Goal: Information Seeking & Learning: Learn about a topic

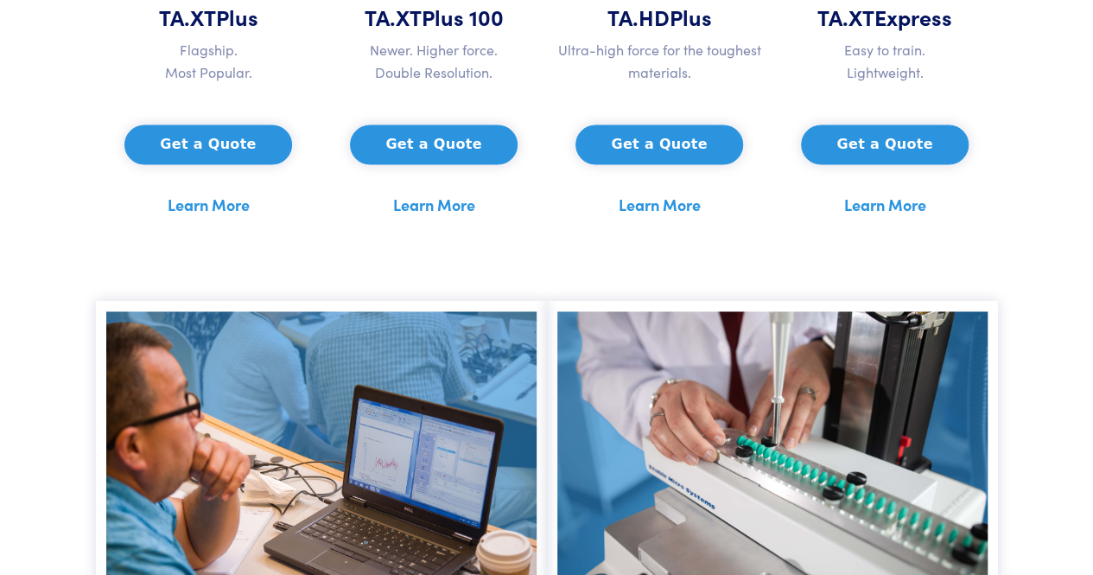
scroll to position [1125, 0]
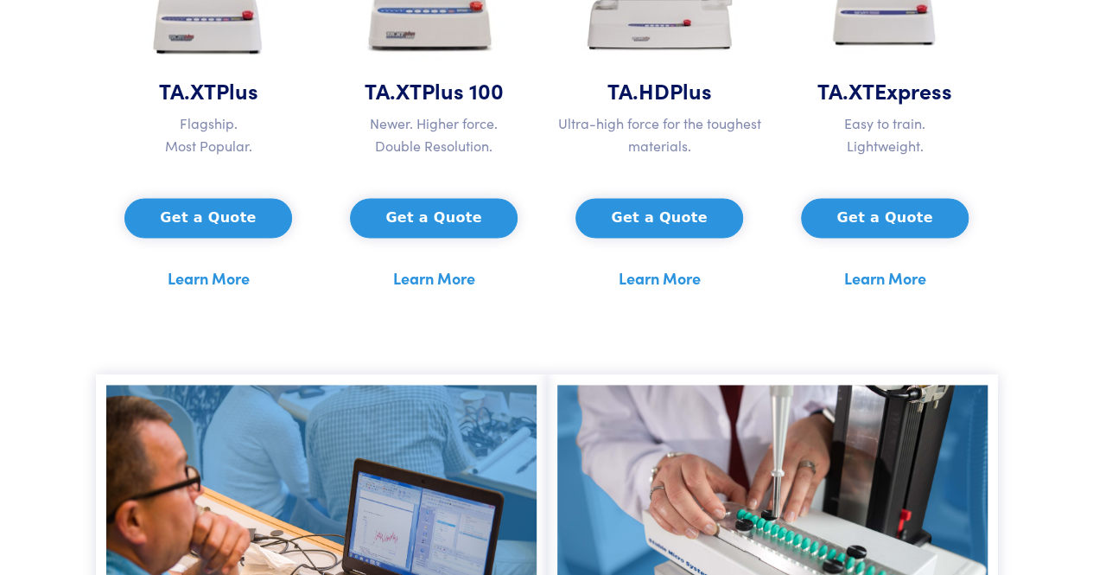
click at [840, 288] on div "Get a Quote Learn More" at bounding box center [885, 230] width 205 height 121
click at [855, 281] on link "Learn More" at bounding box center [885, 278] width 82 height 26
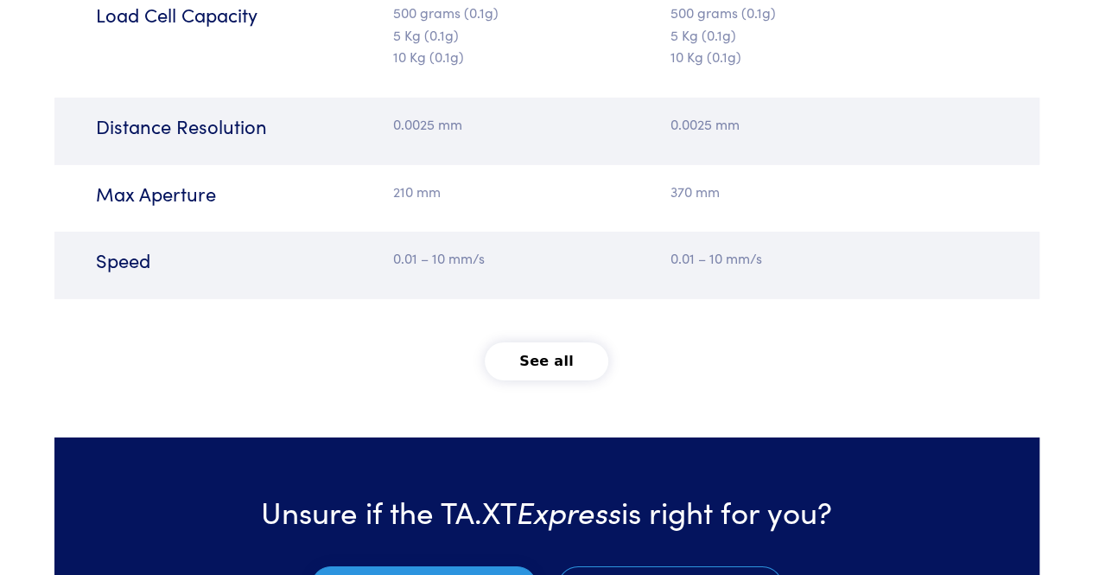
scroll to position [2683, 0]
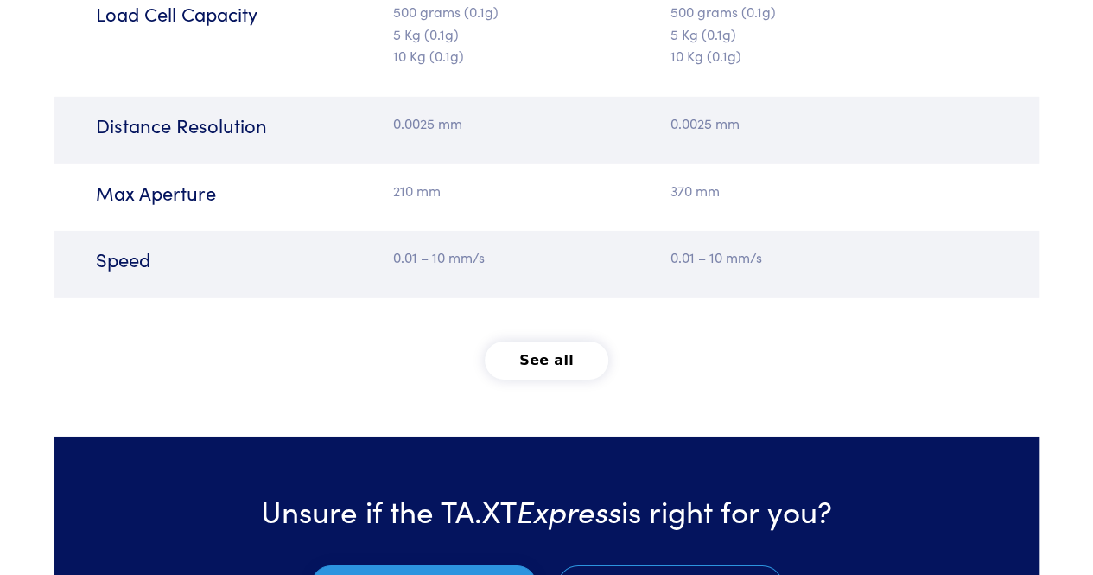
click at [551, 352] on button "See all" at bounding box center [547, 360] width 124 height 38
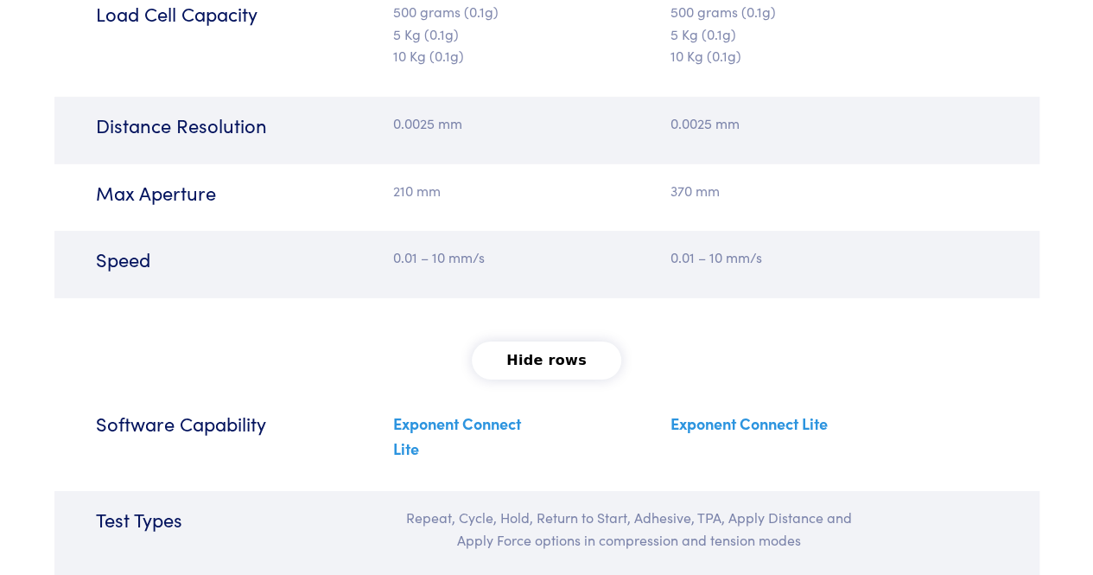
click at [551, 352] on button "Hide rows" at bounding box center [546, 360] width 149 height 38
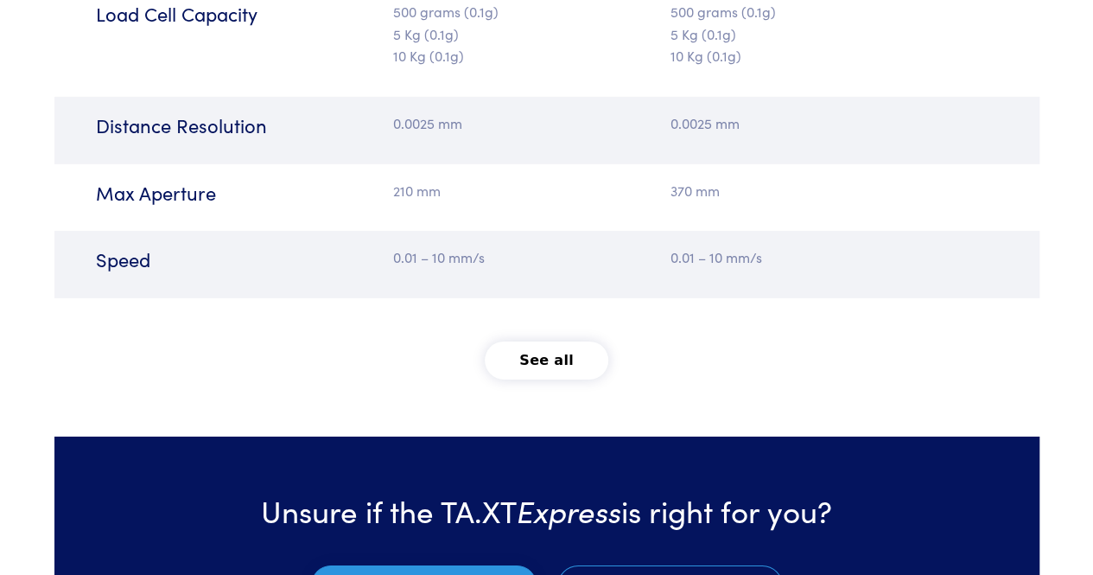
click at [551, 352] on button "See all" at bounding box center [547, 360] width 124 height 38
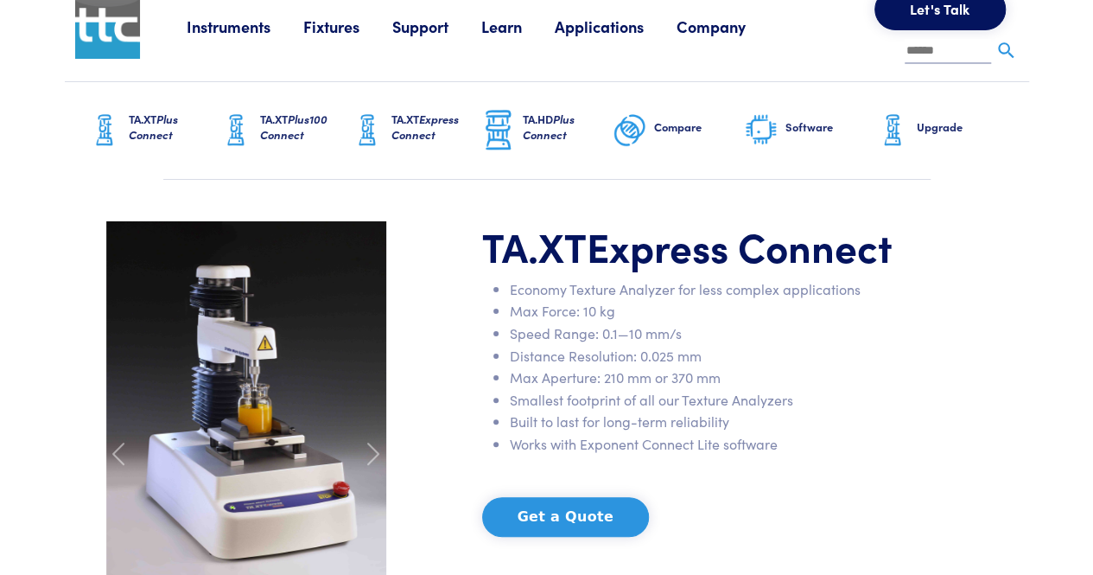
scroll to position [0, 0]
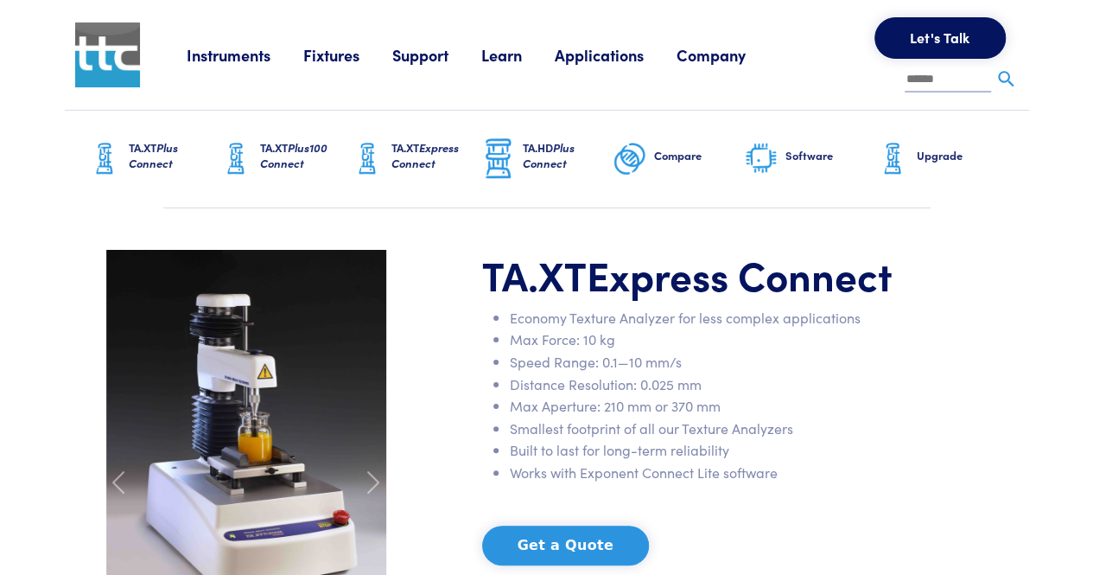
click at [150, 163] on span "Plus Connect" at bounding box center [153, 155] width 49 height 32
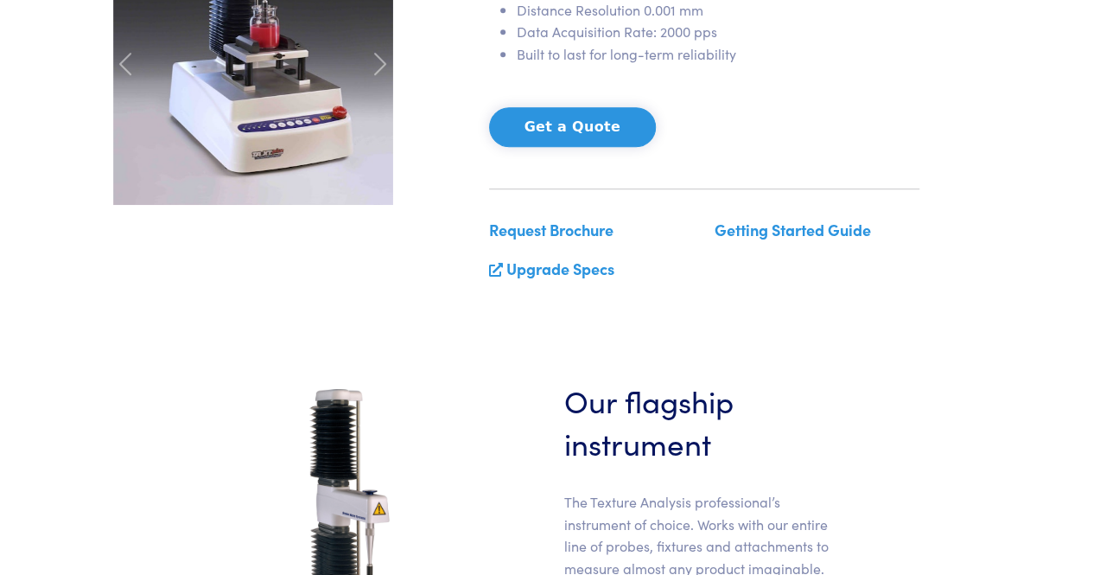
scroll to position [417, 0]
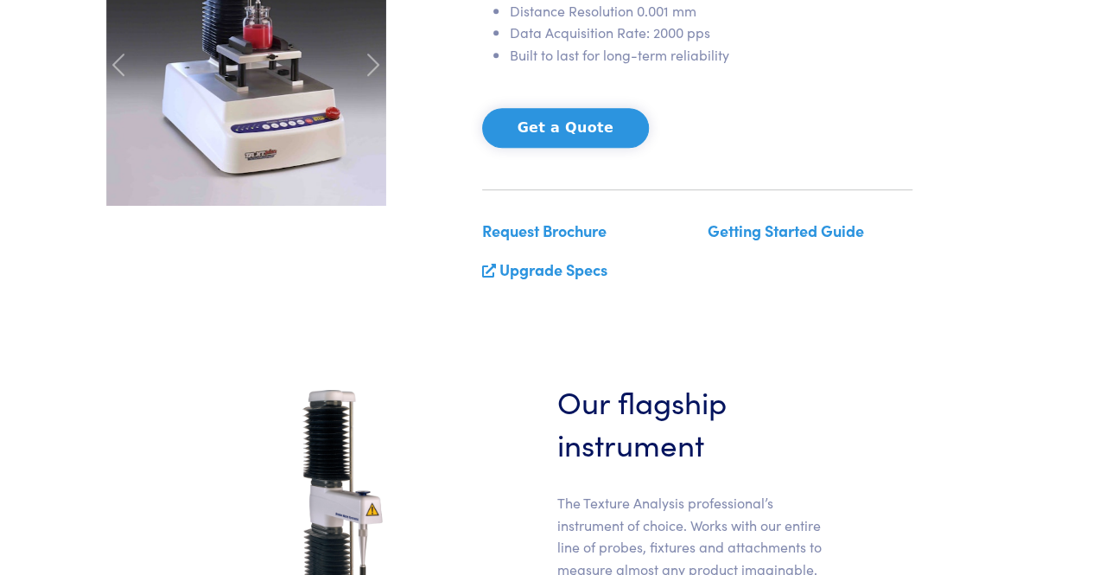
click at [751, 226] on link "Getting Started Guide" at bounding box center [786, 230] width 156 height 22
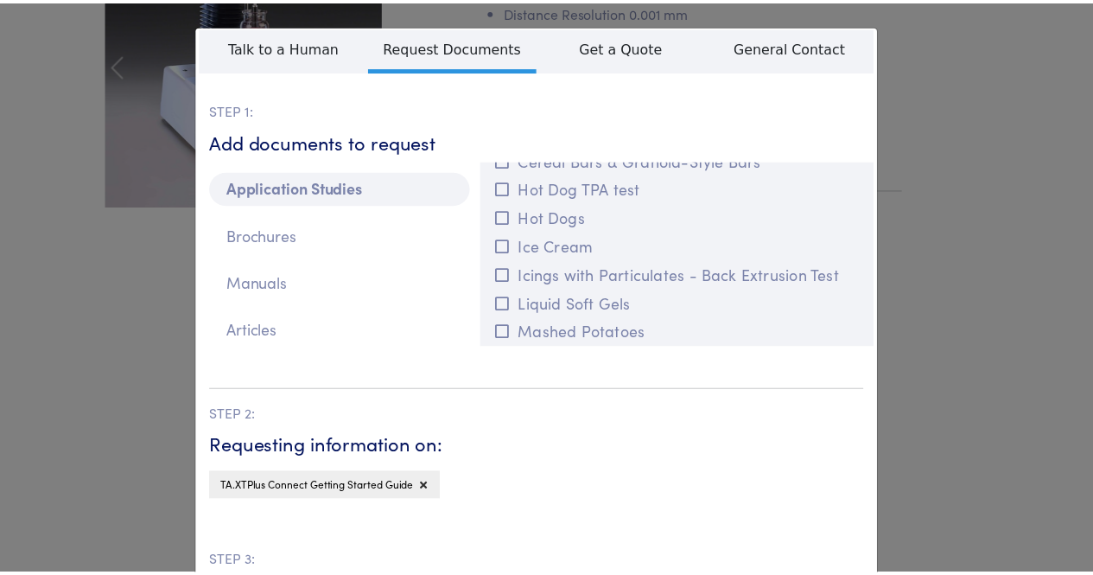
scroll to position [1335, 0]
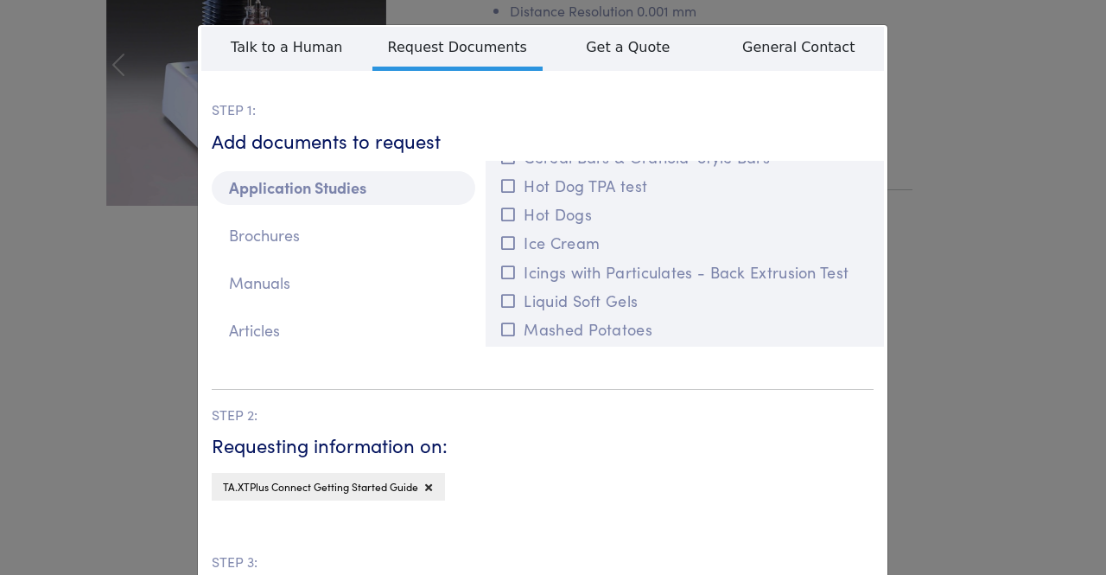
click at [959, 134] on div "**********" at bounding box center [553, 287] width 1106 height 575
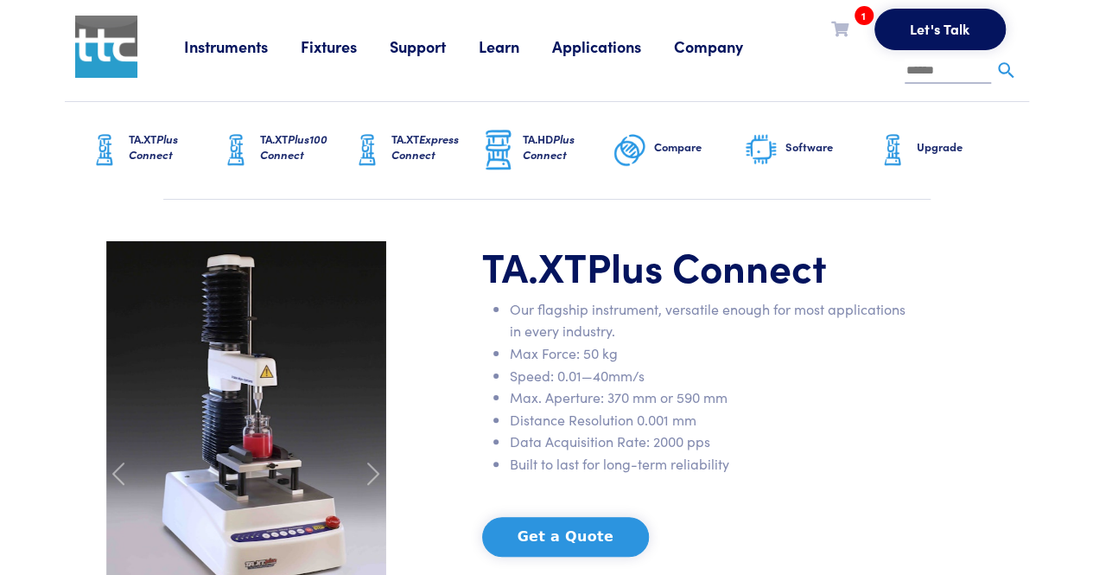
scroll to position [8, 0]
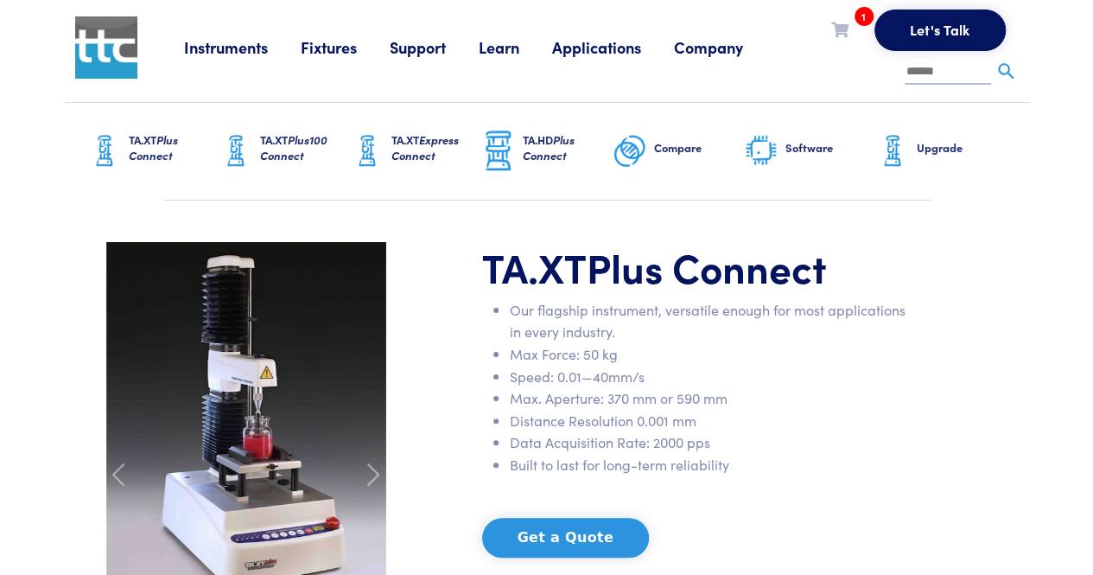
click at [563, 137] on span "Plus Connect" at bounding box center [549, 147] width 52 height 32
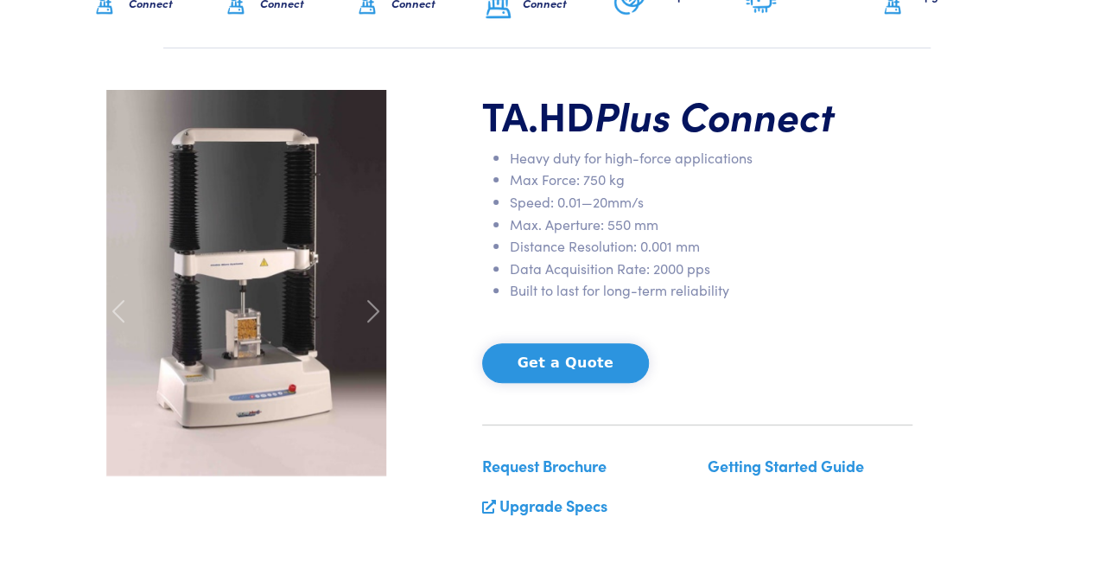
scroll to position [161, 0]
drag, startPoint x: 475, startPoint y: 265, endPoint x: 439, endPoint y: 188, distance: 85.8
click at [439, 188] on div "TA.HD Plus Connect Heavy duty for high-force applications Max Force: 750 kg Spe…" at bounding box center [547, 310] width 902 height 442
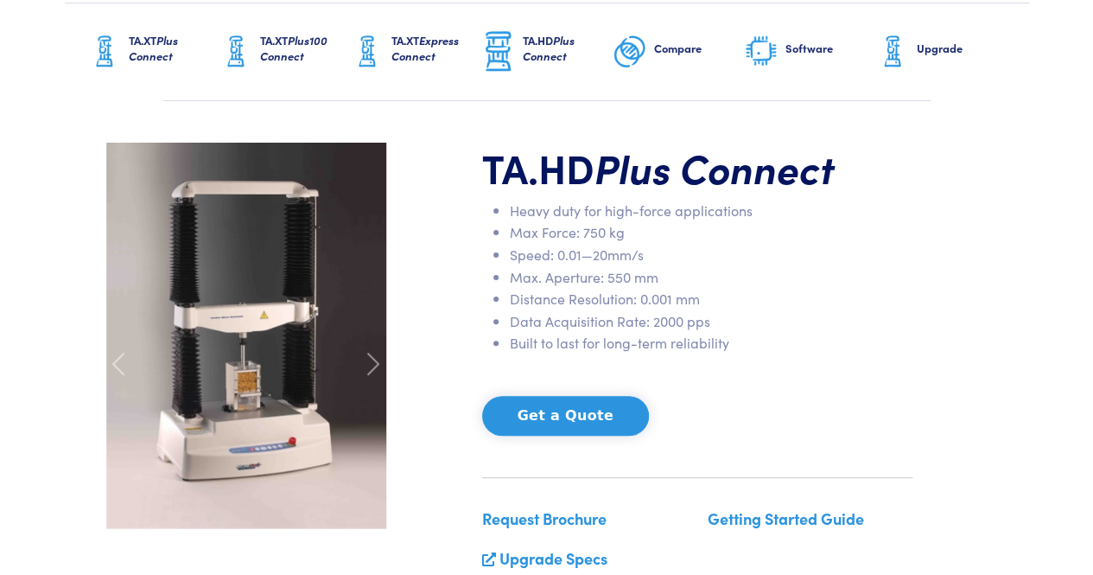
scroll to position [0, 0]
